Goal: Information Seeking & Learning: Learn about a topic

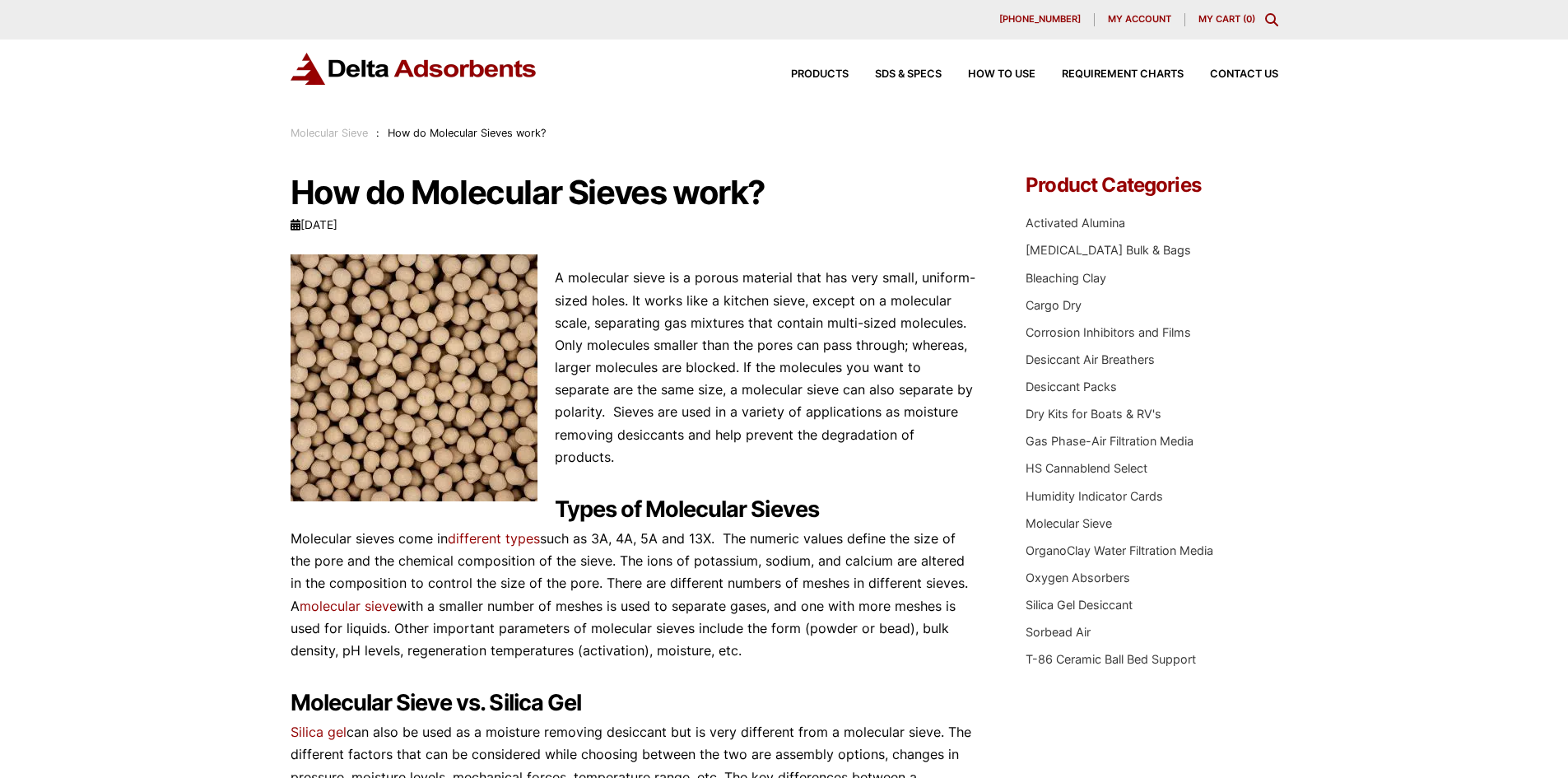
click at [503, 383] on img at bounding box center [414, 377] width 247 height 247
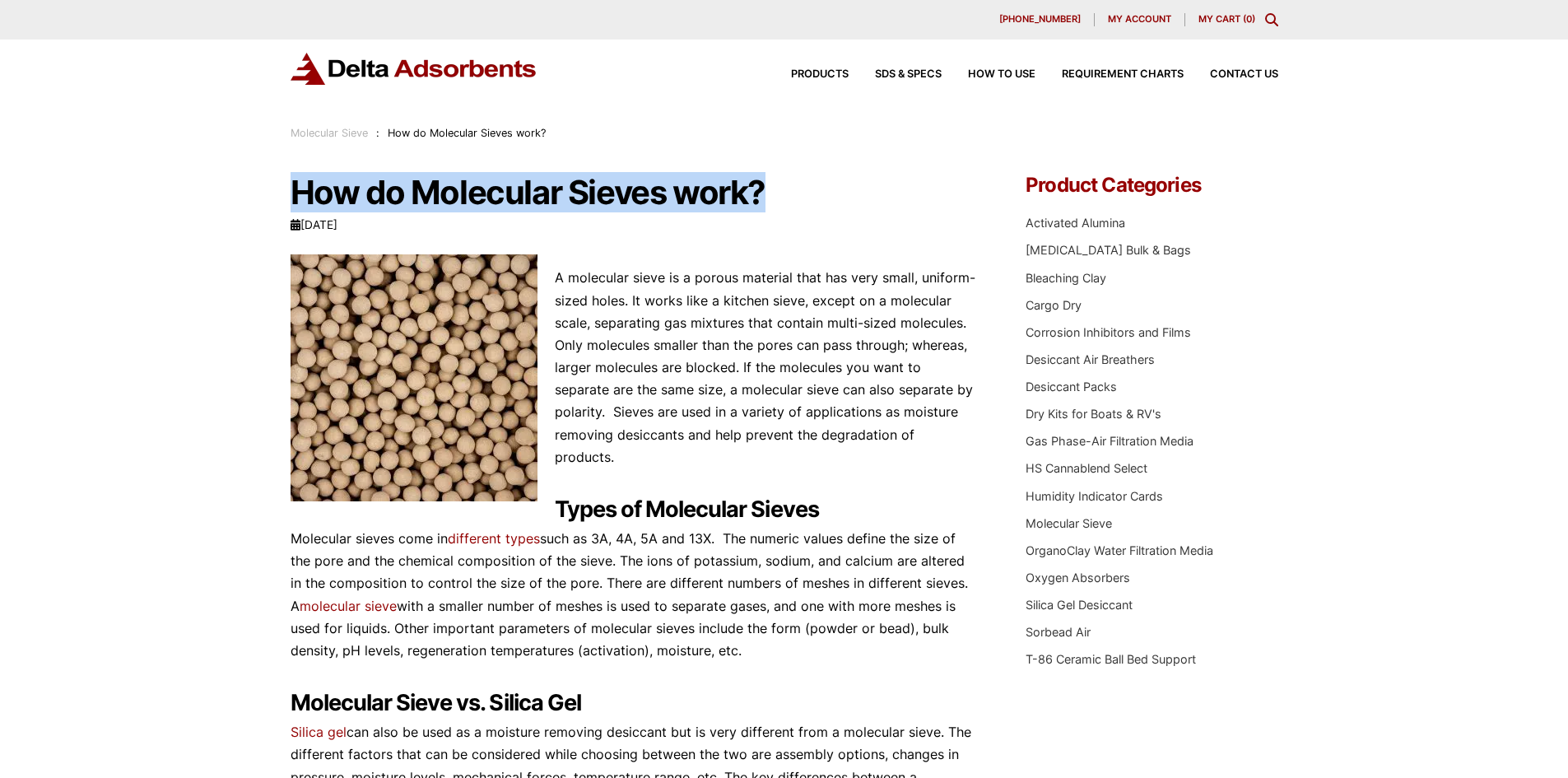
drag, startPoint x: 291, startPoint y: 190, endPoint x: 782, endPoint y: 209, distance: 491.4
click at [782, 209] on h1 "How do Molecular Sieves work?" at bounding box center [634, 193] width 686 height 35
click at [421, 396] on img at bounding box center [414, 377] width 247 height 247
click at [495, 349] on img at bounding box center [414, 377] width 247 height 247
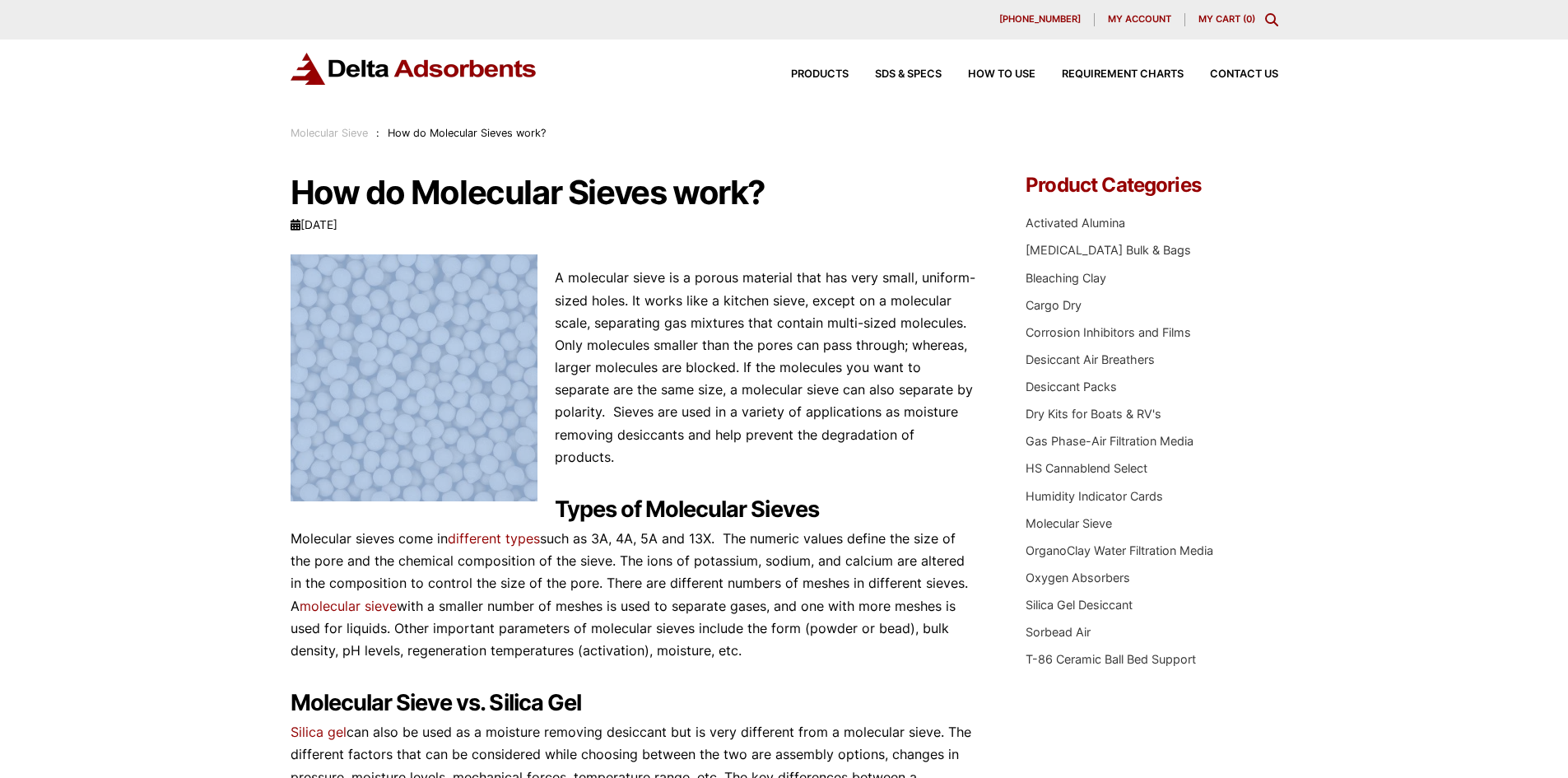
drag, startPoint x: 282, startPoint y: 244, endPoint x: 402, endPoint y: 332, distance: 148.8
click at [487, 333] on img at bounding box center [414, 377] width 247 height 247
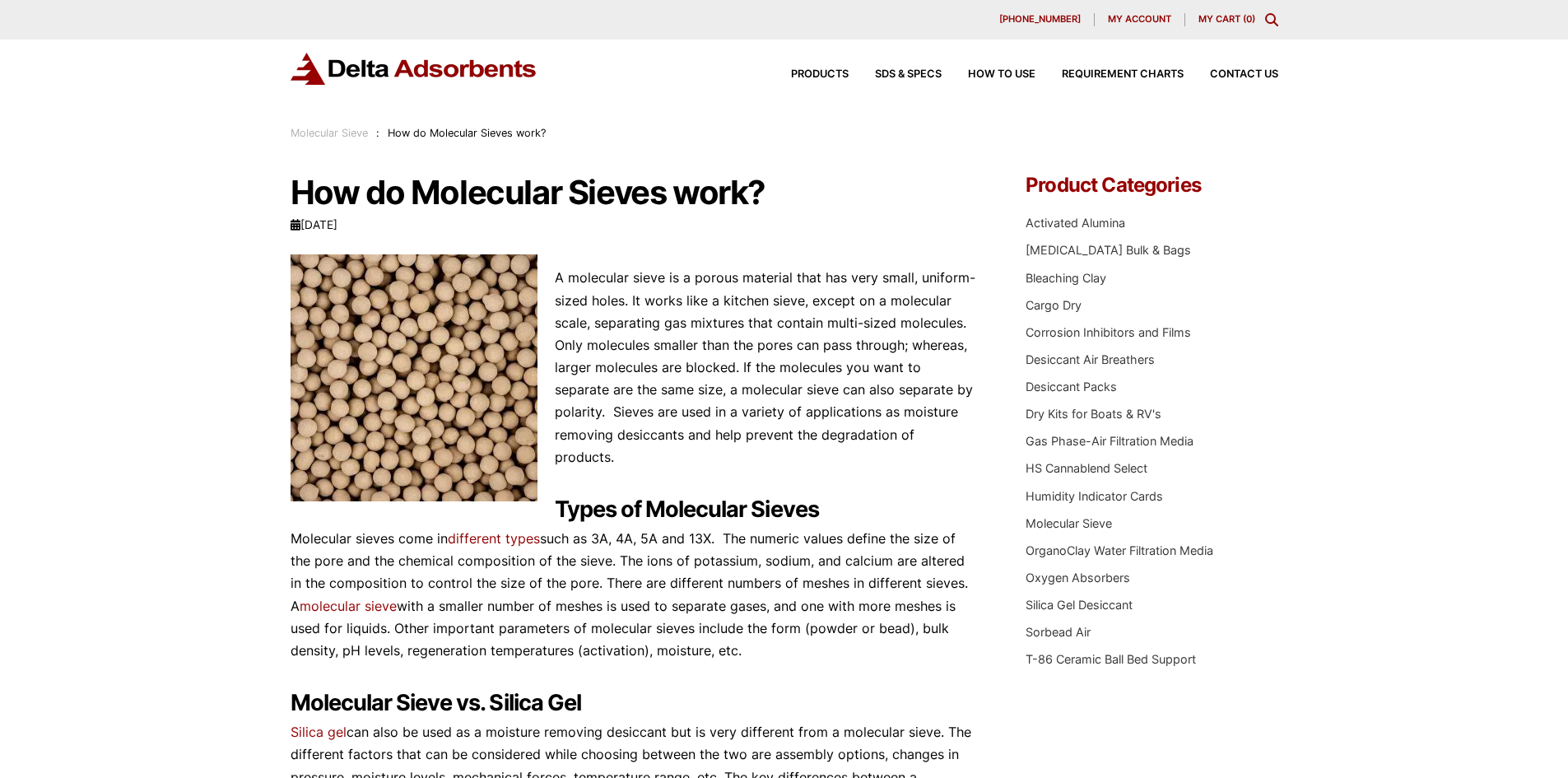
click at [609, 308] on p "A molecular sieve is a porous material that has very small, uniform-sized holes…" at bounding box center [634, 367] width 686 height 202
